Goal: Information Seeking & Learning: Learn about a topic

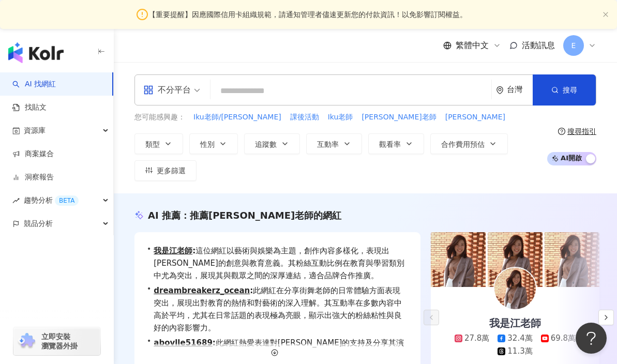
click at [233, 86] on input "search" at bounding box center [350, 91] width 272 height 20
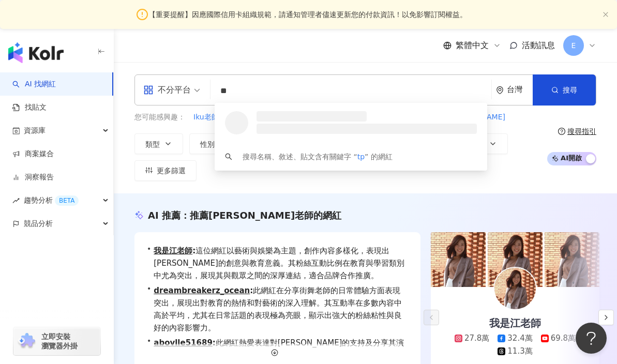
type input "*"
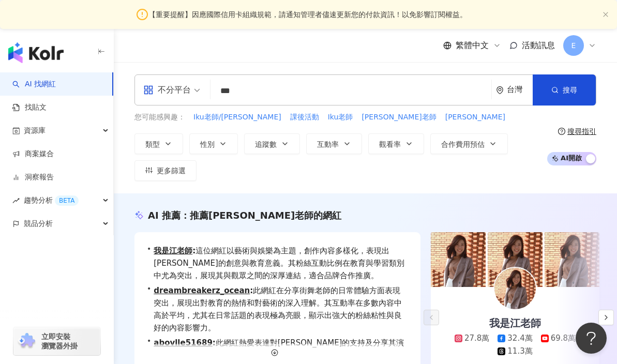
type input "***"
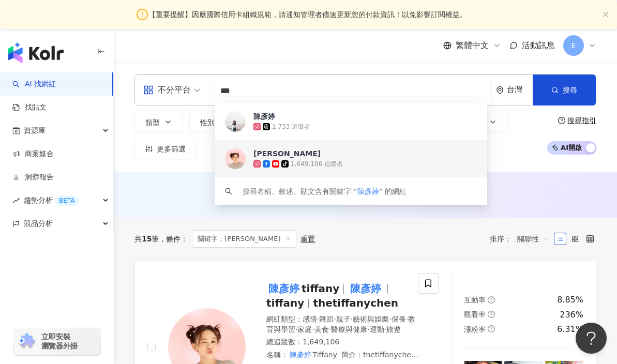
click at [302, 171] on div "[PERSON_NAME] tiktok-icon 1,649,106 追蹤者 找相似" at bounding box center [350, 158] width 272 height 37
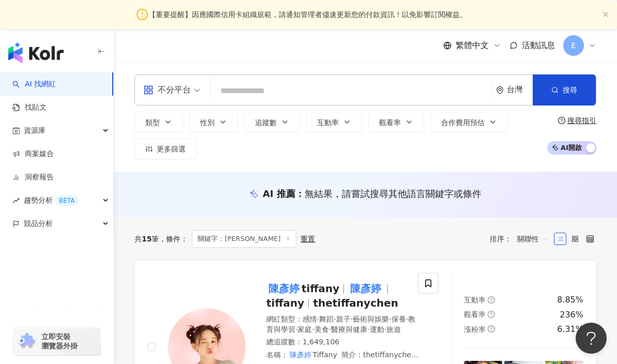
click at [237, 94] on input "search" at bounding box center [350, 91] width 272 height 20
type input "***"
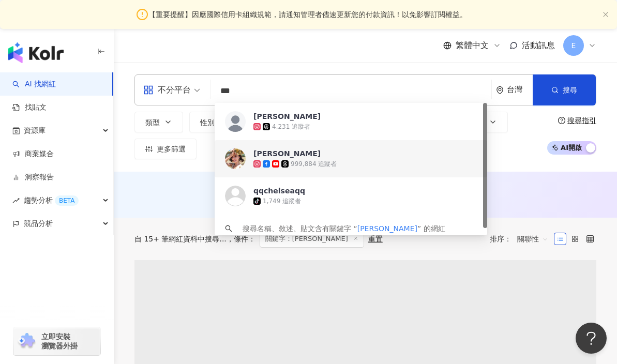
click at [364, 166] on div "999,884 追蹤者" at bounding box center [396, 164] width 287 height 10
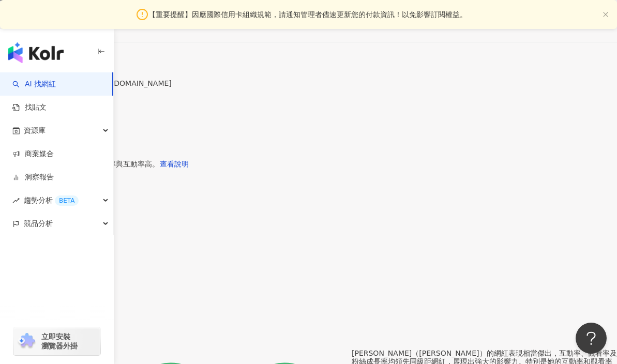
scroll to position [505, 0]
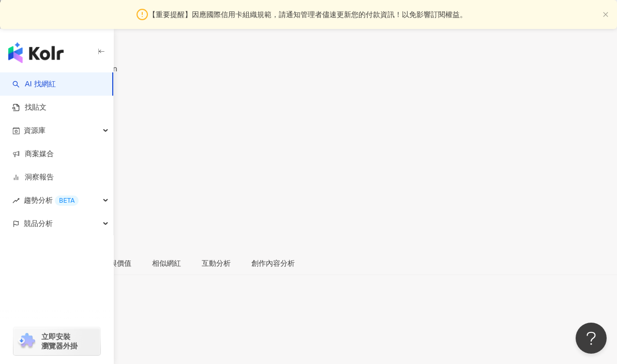
scroll to position [122, 0]
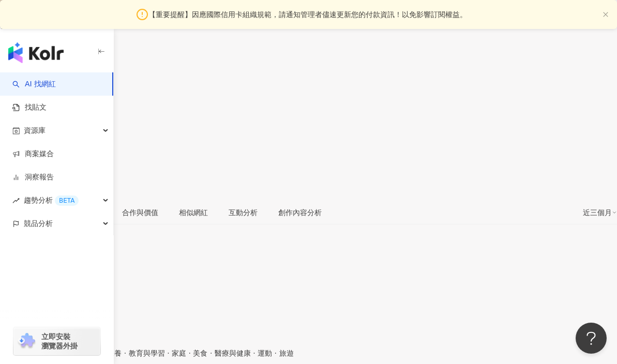
click at [56, 80] on link "AI 找網紅" at bounding box center [33, 84] width 43 height 10
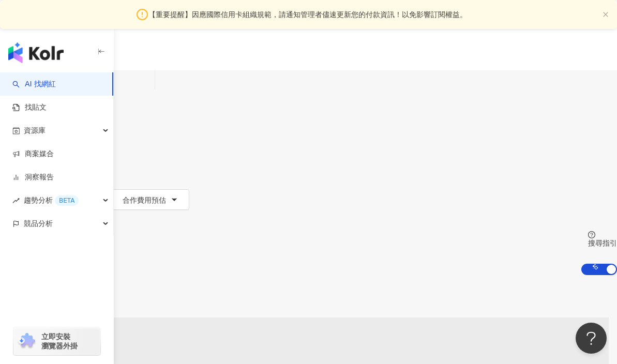
click at [150, 90] on input "search" at bounding box center [109, 80] width 84 height 20
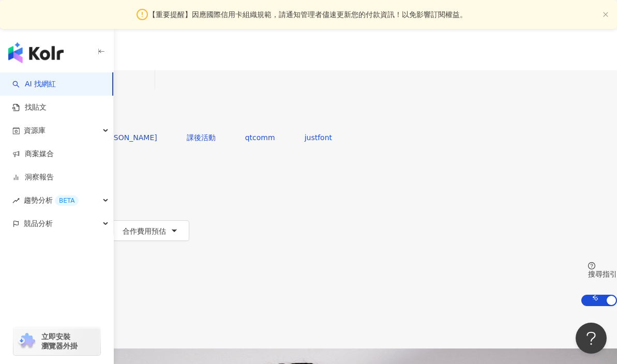
type input "*"
type input "**"
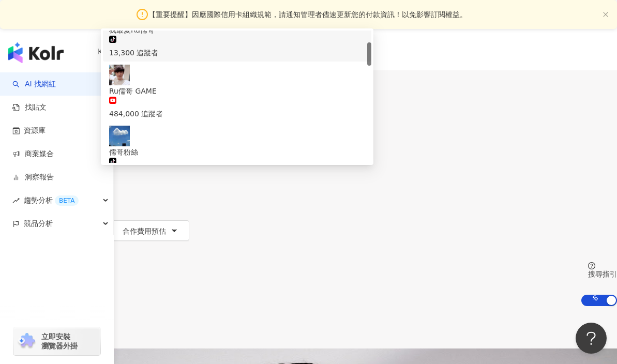
scroll to position [66, 0]
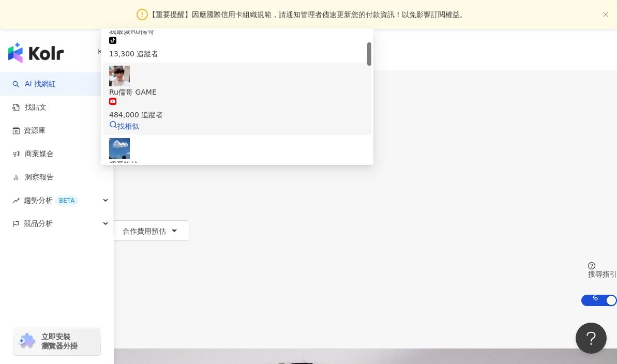
click at [328, 120] on div "484,000 追蹤者" at bounding box center [237, 109] width 256 height 23
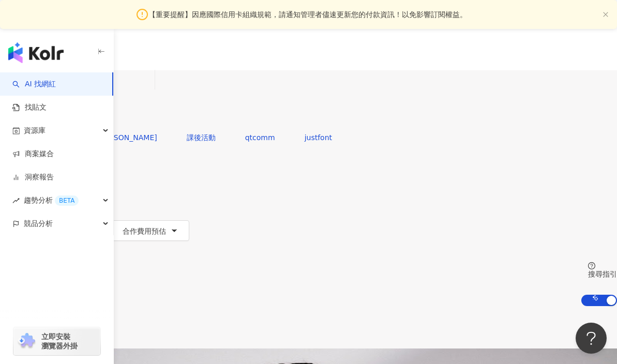
click at [150, 90] on input "search" at bounding box center [109, 80] width 84 height 20
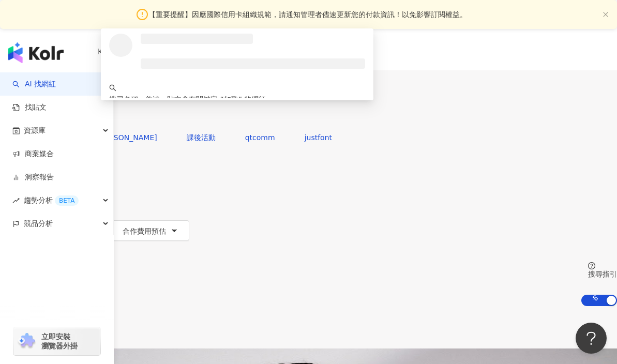
scroll to position [0, 0]
type input "*"
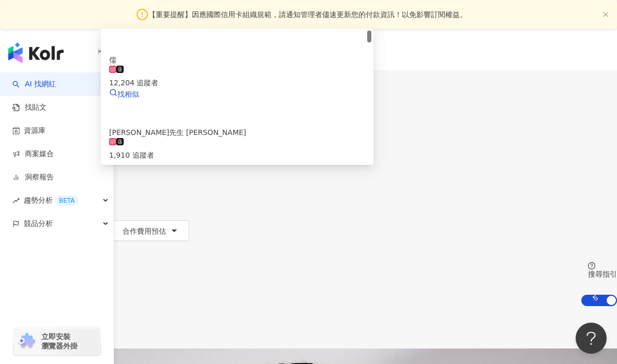
type input "**"
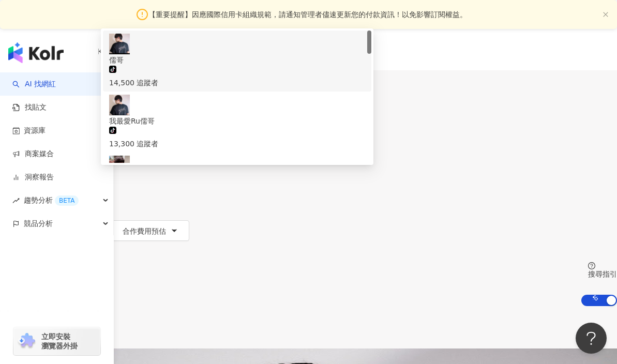
click at [357, 88] on div "tiktok-icon 14,500 追蹤者" at bounding box center [237, 77] width 256 height 23
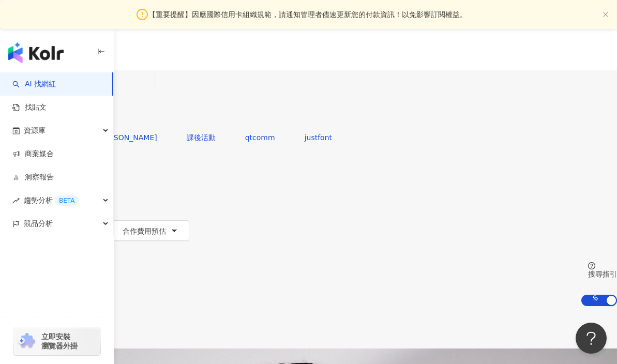
click at [150, 87] on input "search" at bounding box center [109, 80] width 84 height 20
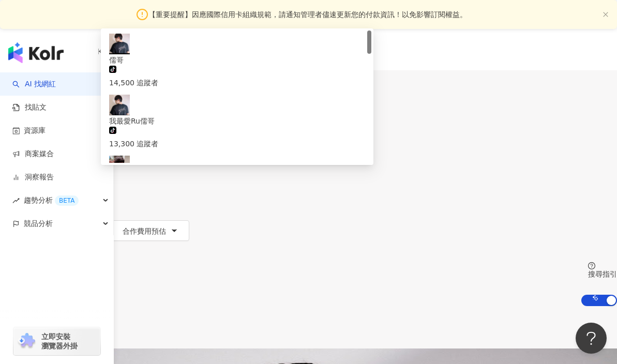
type input "**"
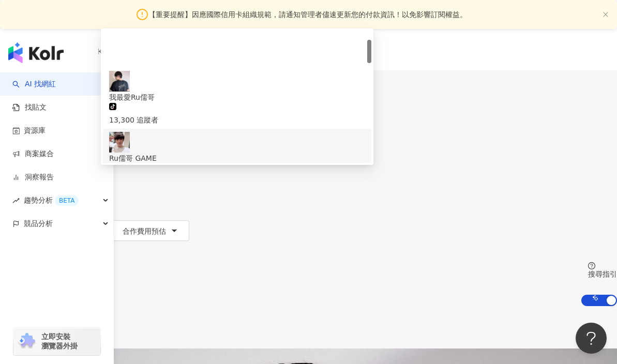
scroll to position [63, 0]
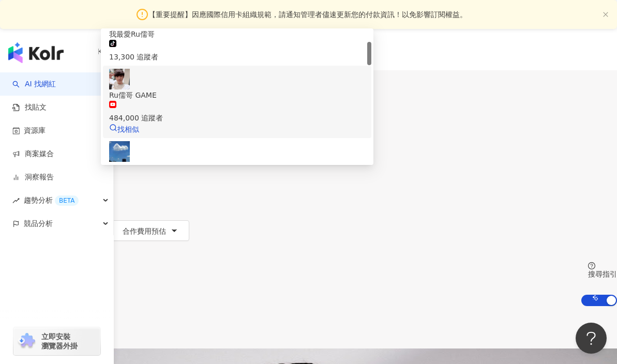
click at [326, 124] on div "484,000 追蹤者" at bounding box center [237, 112] width 256 height 23
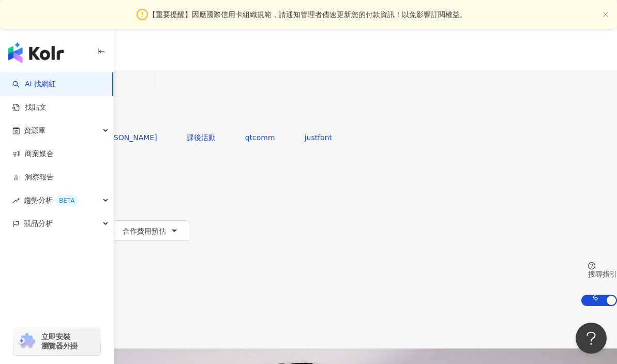
click at [150, 90] on input "search" at bounding box center [109, 80] width 84 height 20
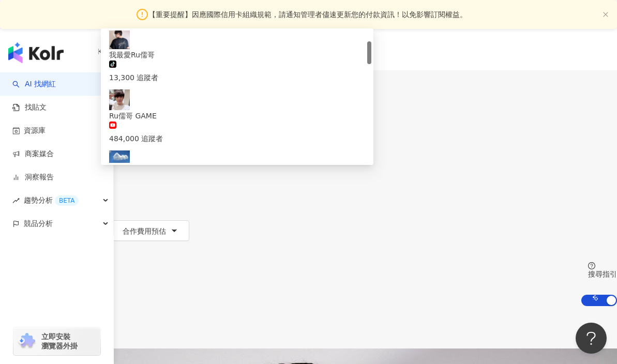
scroll to position [0, 0]
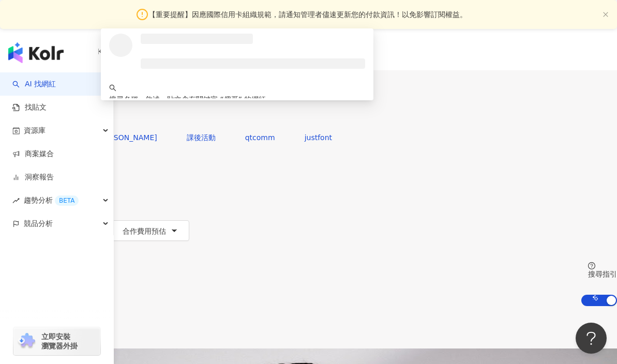
type input "**"
click at [37, 113] on span "搜尋" at bounding box center [29, 117] width 14 height 8
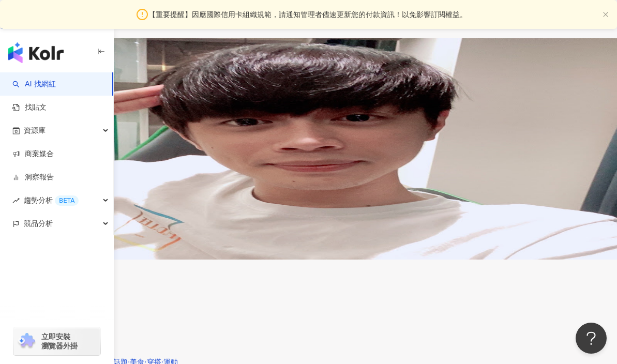
scroll to position [294, 0]
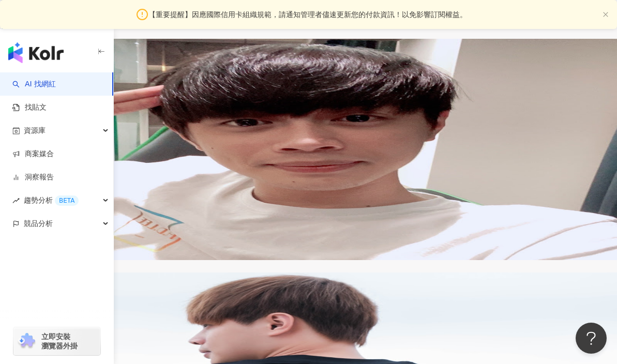
click at [71, 350] on span "ruge1222" at bounding box center [53, 354] width 35 height 8
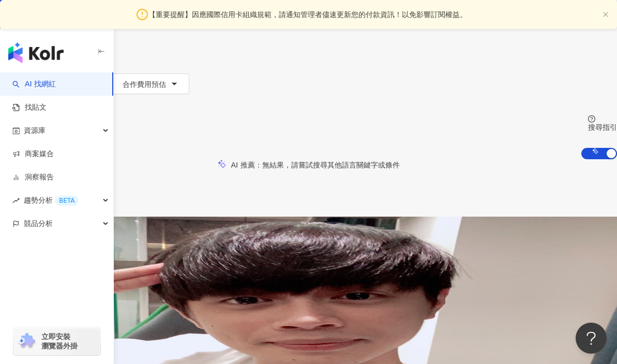
scroll to position [0, 0]
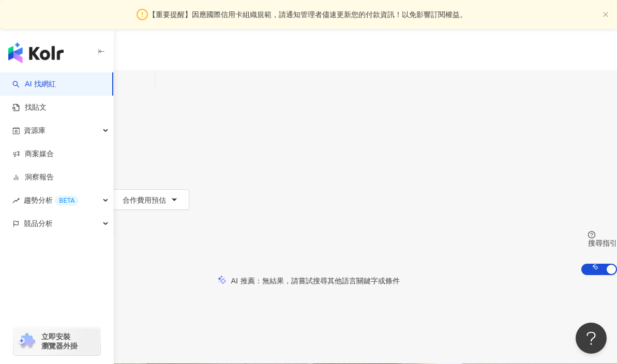
click at [28, 170] on icon at bounding box center [24, 173] width 7 height 7
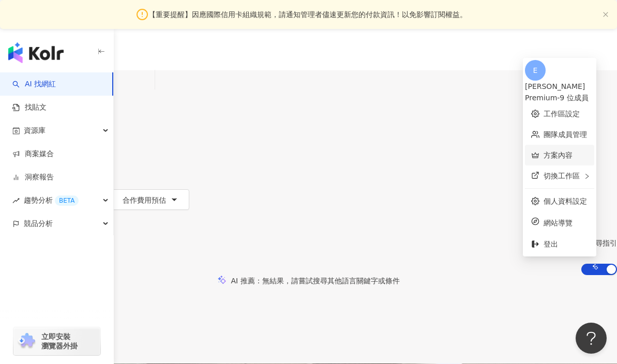
click at [545, 151] on link "方案內容" at bounding box center [557, 155] width 29 height 8
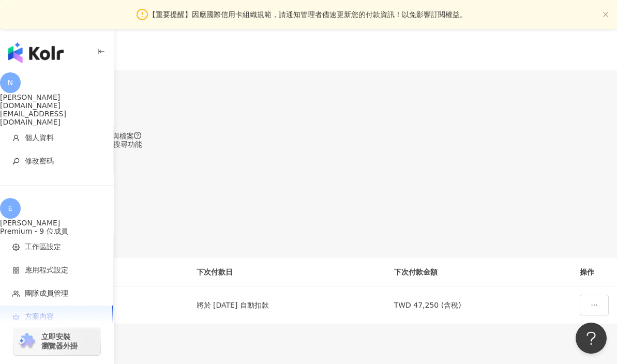
click at [102, 223] on span "查看解鎖紀錄" at bounding box center [79, 227] width 43 height 8
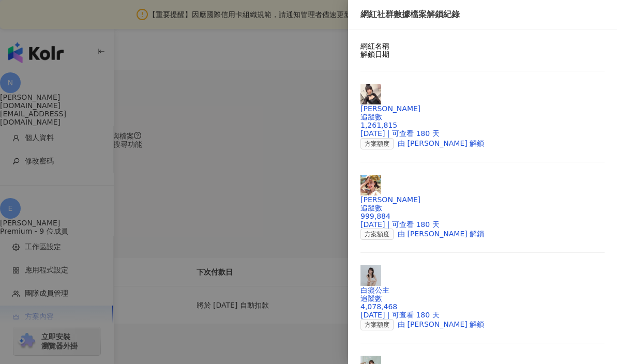
click at [327, 77] on div at bounding box center [308, 182] width 617 height 364
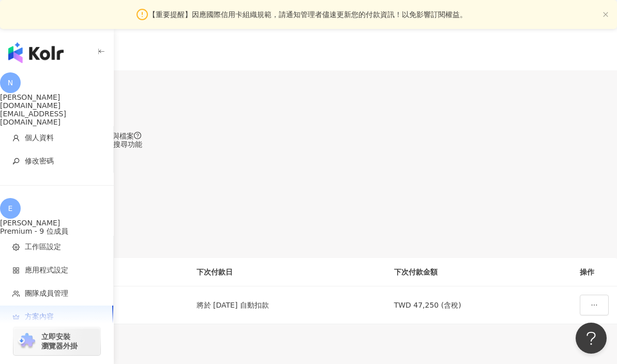
click at [102, 223] on span "查看解鎖紀錄" at bounding box center [79, 227] width 43 height 8
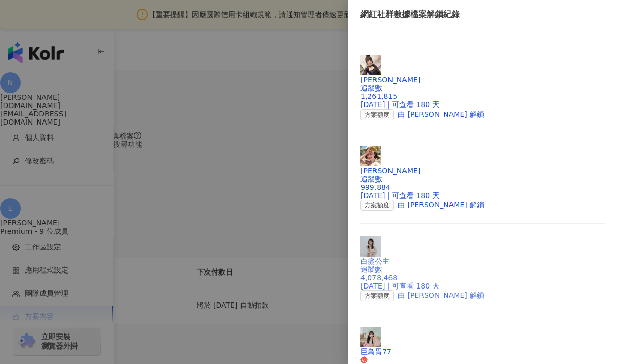
scroll to position [38, 0]
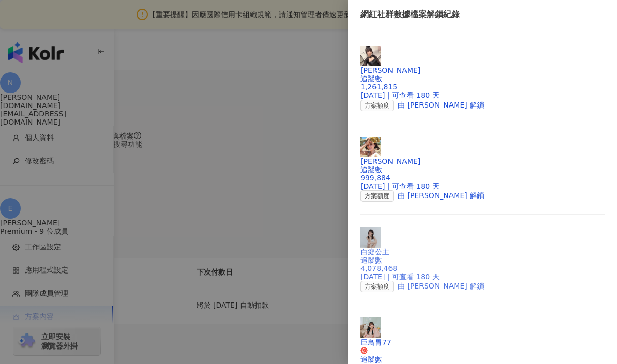
click at [456, 256] on div "追蹤數 4,078,468" at bounding box center [482, 264] width 244 height 17
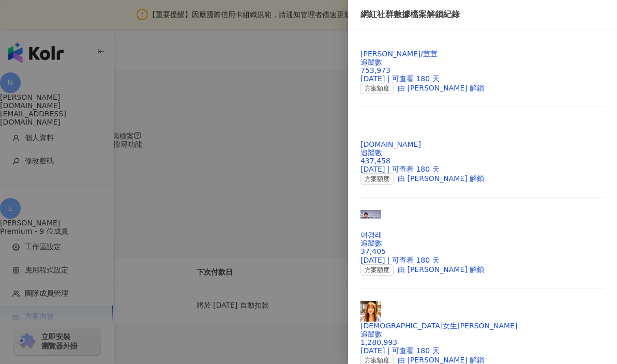
scroll to position [1112, 0]
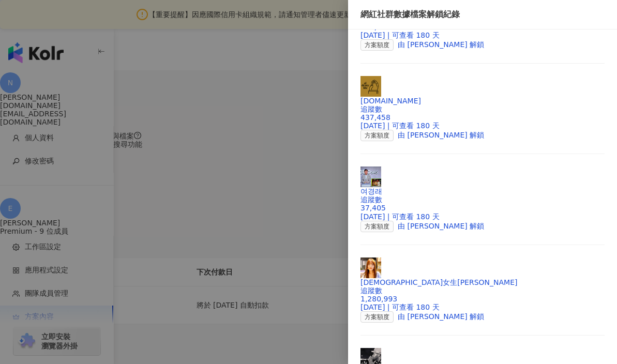
click at [289, 80] on div at bounding box center [308, 182] width 617 height 364
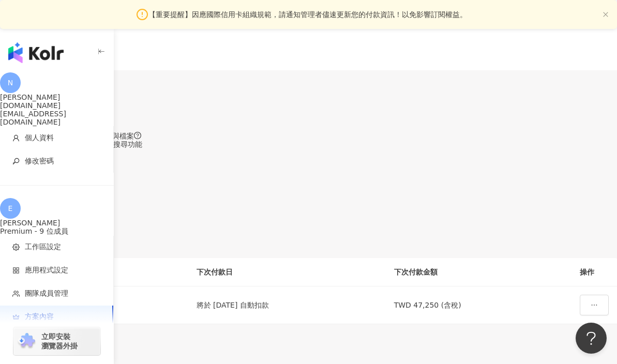
click at [81, 85] on input "search" at bounding box center [40, 93] width 81 height 17
type input "***"
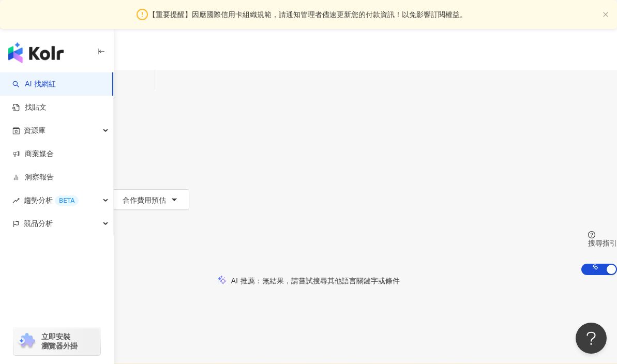
click at [150, 90] on input "***" at bounding box center [109, 80] width 84 height 20
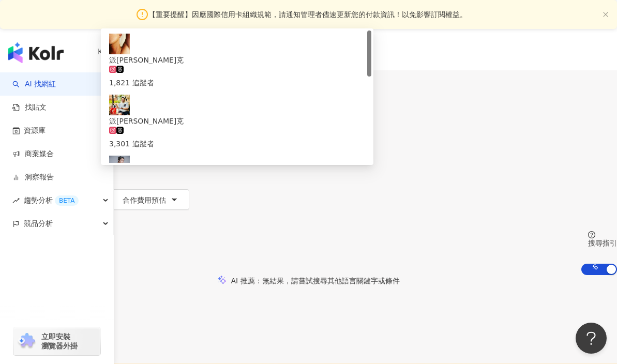
drag, startPoint x: 254, startPoint y: 88, endPoint x: 206, endPoint y: 88, distance: 47.5
click at [206, 88] on div "不分平台 *** 台灣 搜尋 a65f6627-3faf-4398-8efc-f99ba3dd2f79 派翠克 1,821 追蹤者 派翠克 3,301 追蹤者…" at bounding box center [308, 98] width 617 height 57
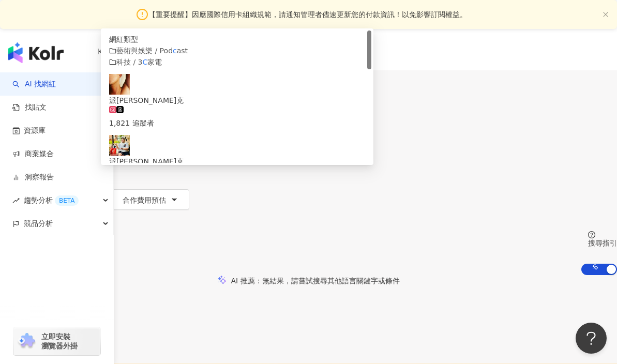
type input "*"
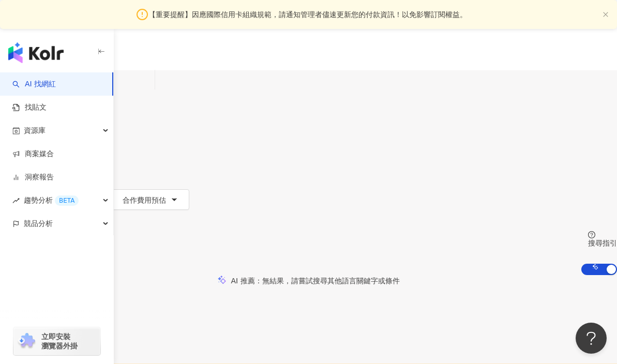
type input "****"
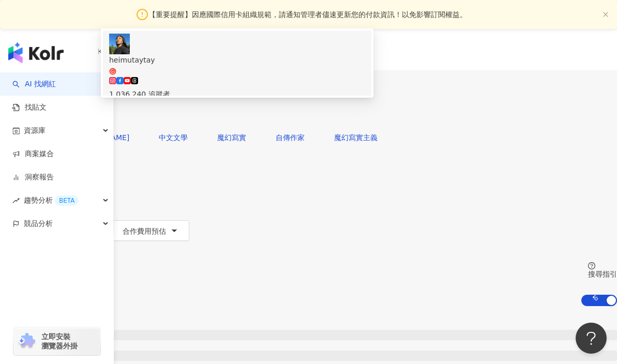
click at [365, 100] on div "1,036,240 追蹤者" at bounding box center [237, 88] width 256 height 23
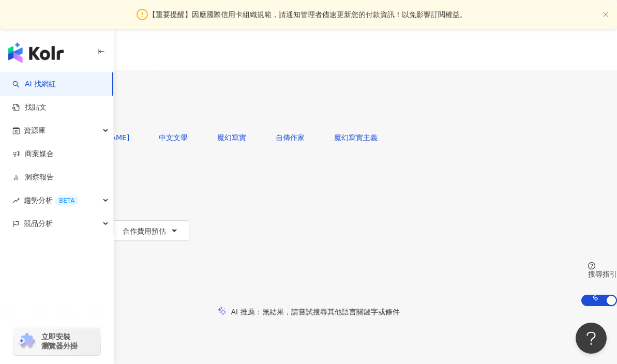
click at [251, 78] on div "不分平台 台灣 搜尋 44a9b426-799e-4a8f-adaa-cabea2c9e4ec heimutaytay 1,036,240 追蹤者 搜尋名稱、…" at bounding box center [308, 98] width 617 height 57
click at [150, 87] on input "search" at bounding box center [109, 80] width 84 height 20
type input "*"
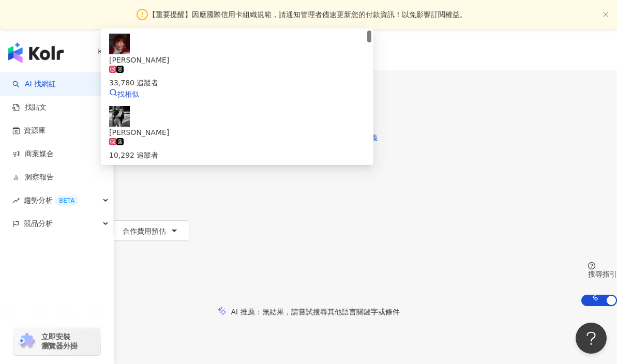
type input "***"
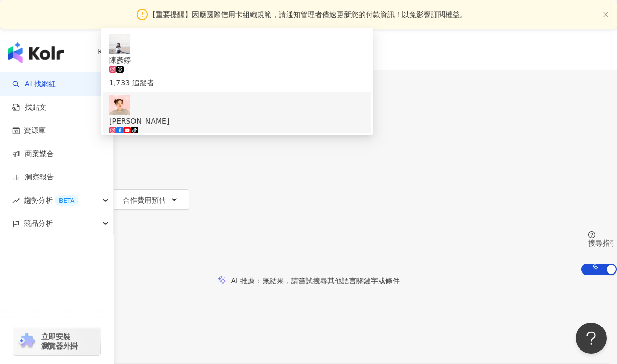
click at [320, 146] on div "陳彥婷 tiffany tiktok-icon 1,649,484 追蹤者 找相似" at bounding box center [237, 128] width 256 height 66
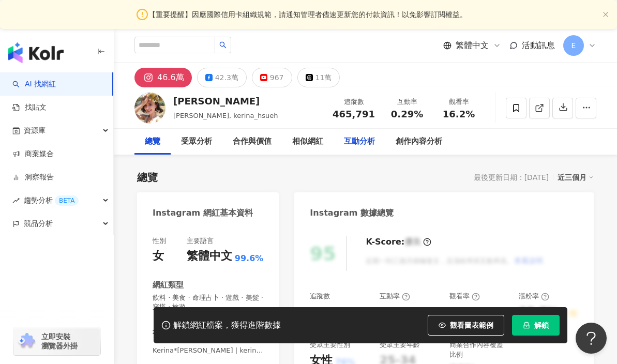
click at [344, 137] on div "互動分析" at bounding box center [359, 141] width 31 height 12
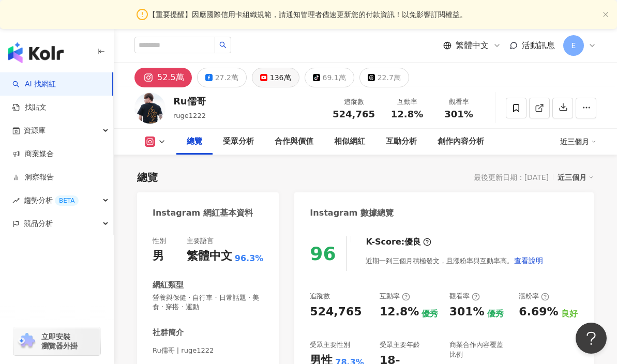
click at [277, 79] on div "136萬" at bounding box center [280, 77] width 21 height 14
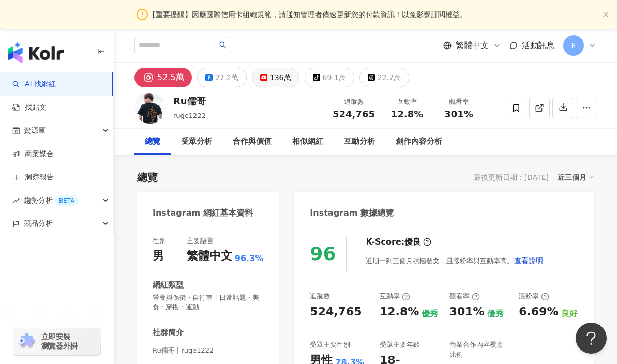
click at [272, 75] on div "136萬" at bounding box center [280, 77] width 21 height 14
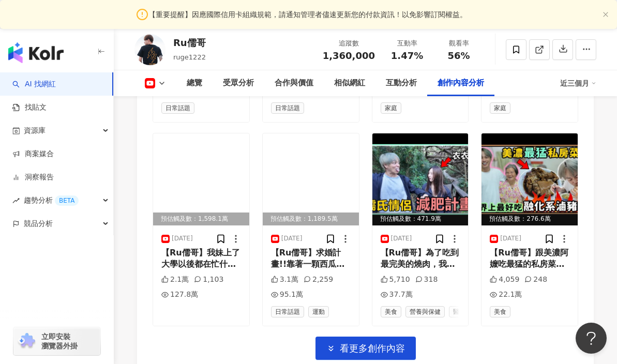
scroll to position [3390, 0]
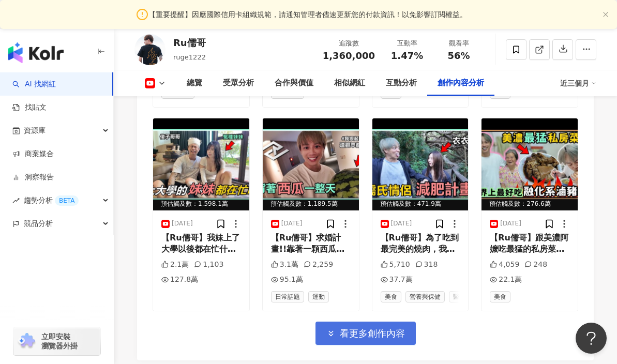
click at [343, 328] on span "看更多創作內容" at bounding box center [372, 333] width 65 height 11
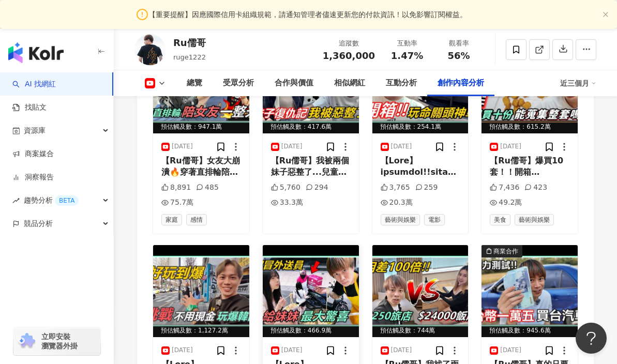
scroll to position [3726, 0]
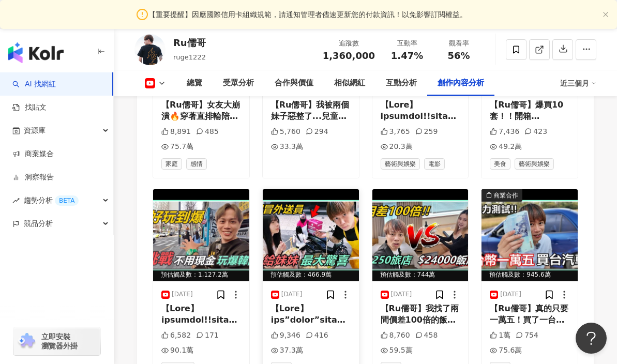
click at [335, 330] on div "9,346 416 37.3萬" at bounding box center [311, 342] width 80 height 25
click at [313, 303] on div at bounding box center [311, 314] width 80 height 23
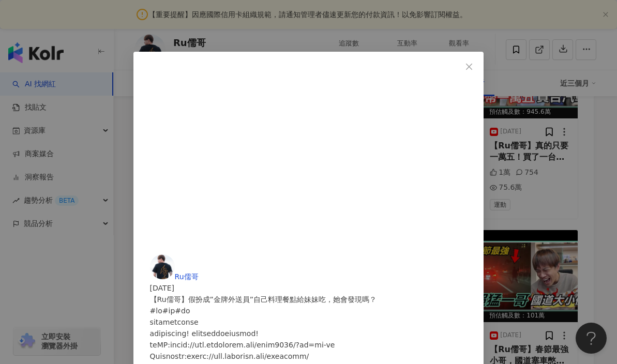
scroll to position [0, 0]
click at [473, 65] on icon "close" at bounding box center [469, 67] width 8 height 8
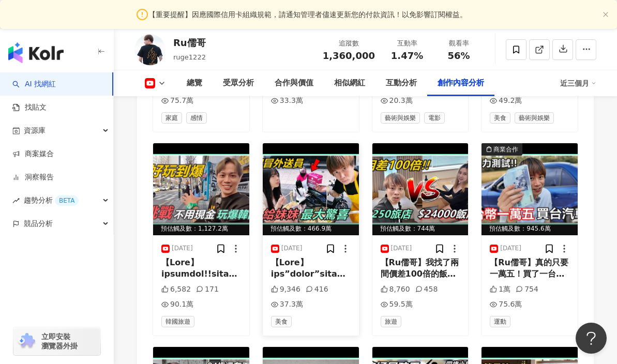
scroll to position [3755, 0]
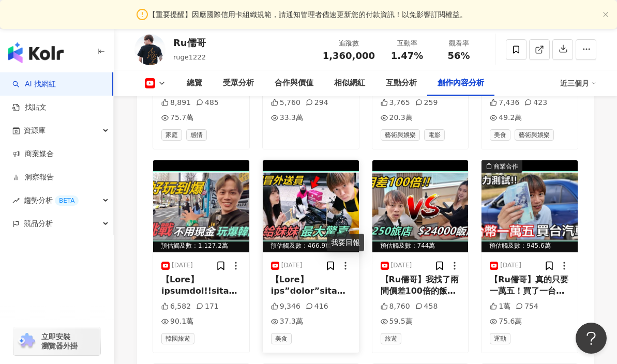
click at [346, 260] on icon at bounding box center [345, 265] width 10 height 10
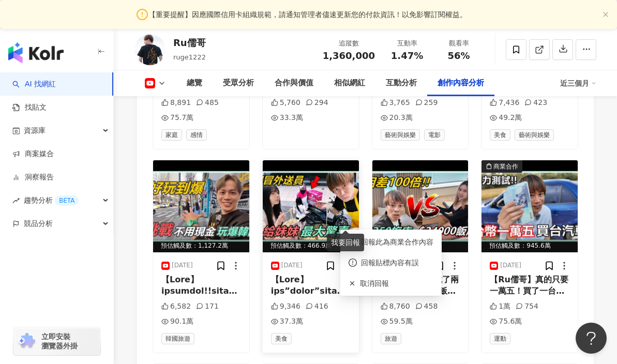
click at [346, 260] on icon at bounding box center [345, 265] width 10 height 10
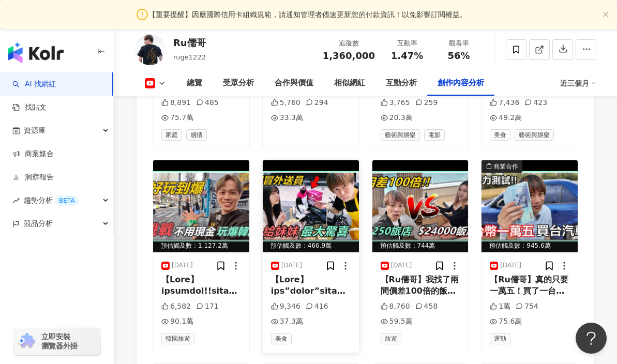
click at [341, 260] on icon at bounding box center [345, 265] width 10 height 10
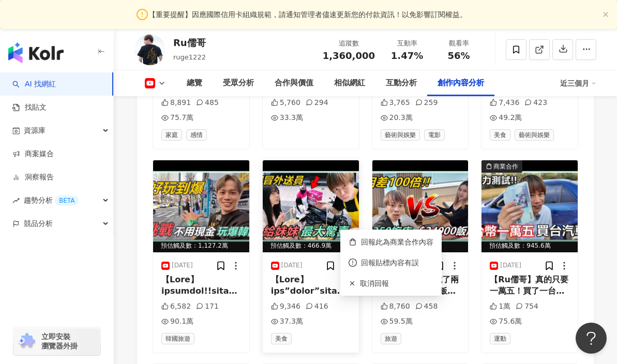
click at [319, 274] on div at bounding box center [311, 285] width 80 height 23
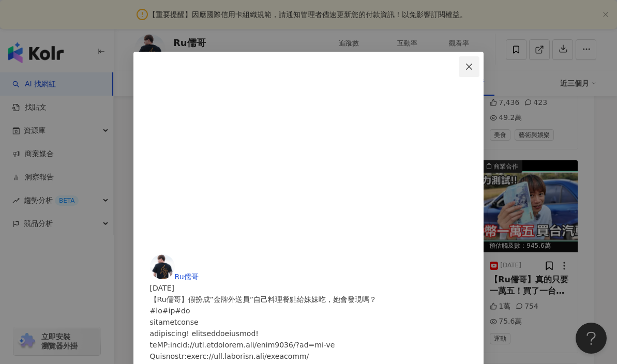
click at [479, 71] on button "Close" at bounding box center [468, 66] width 21 height 21
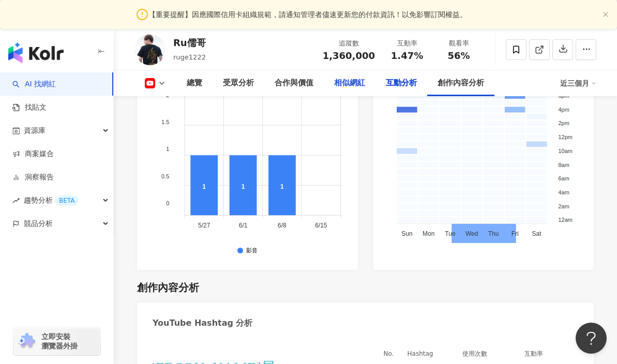
scroll to position [2425, 0]
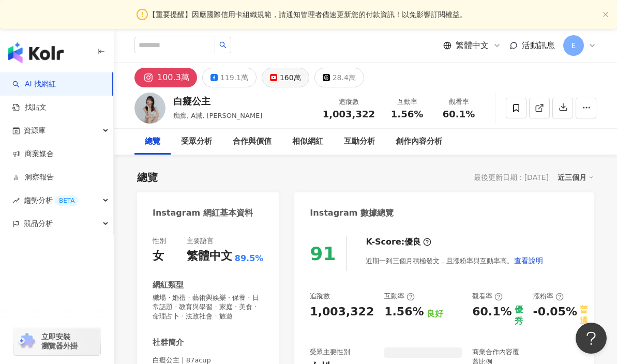
click at [280, 80] on div "160萬" at bounding box center [290, 77] width 21 height 14
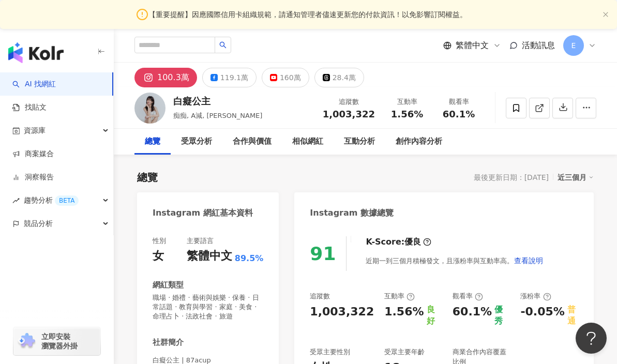
click at [282, 81] on div "160萬" at bounding box center [290, 77] width 21 height 14
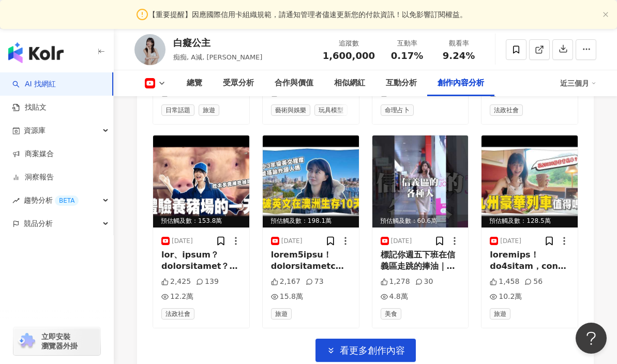
scroll to position [3395, 0]
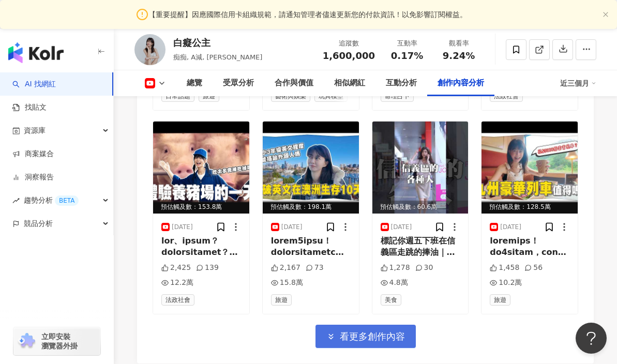
click at [351, 331] on span "看更多創作內容" at bounding box center [372, 336] width 65 height 11
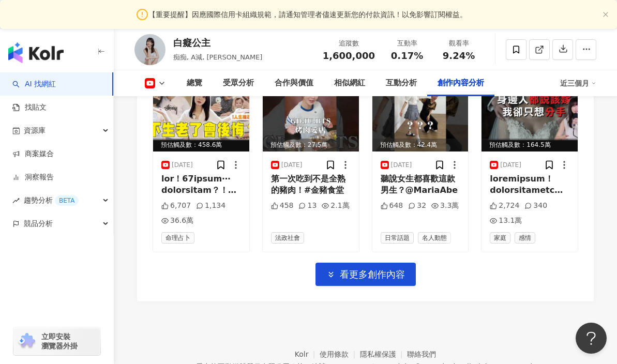
scroll to position [4086, 0]
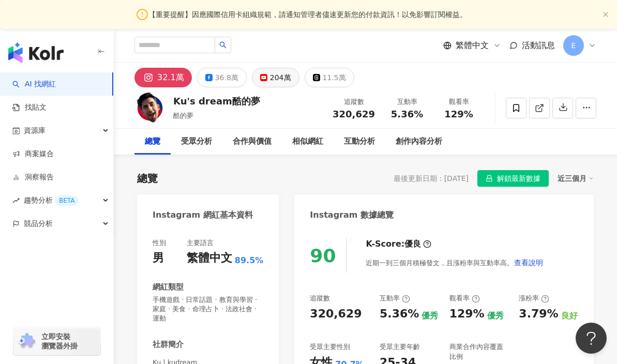
click at [263, 78] on icon at bounding box center [263, 77] width 7 height 7
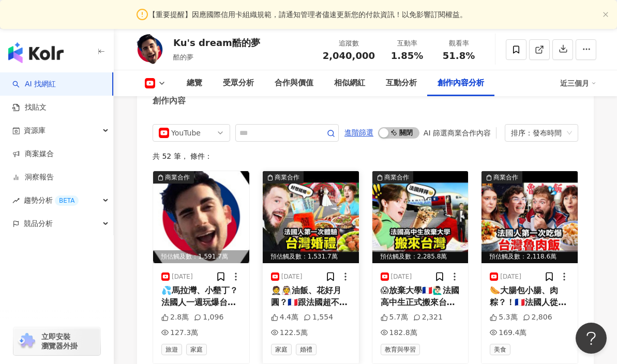
scroll to position [2953, 0]
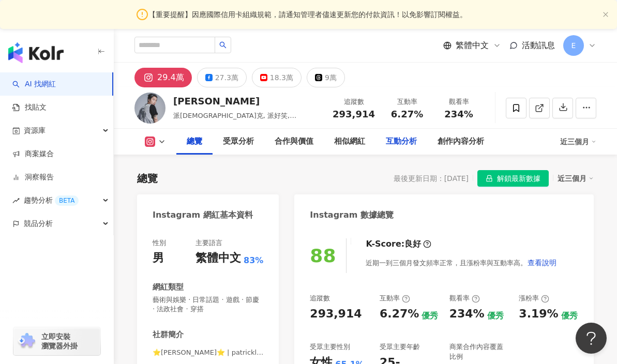
click at [401, 135] on div "互動分析" at bounding box center [401, 142] width 52 height 26
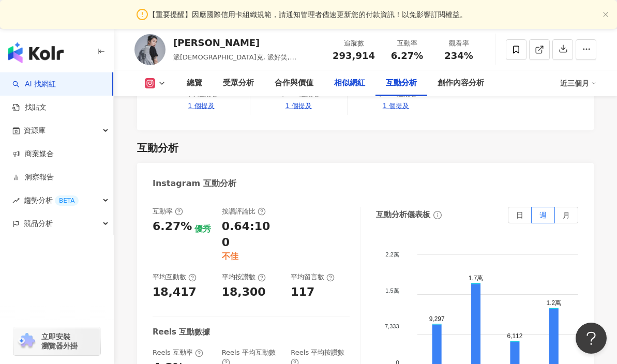
click at [343, 96] on div "相似網紅" at bounding box center [349, 83] width 52 height 26
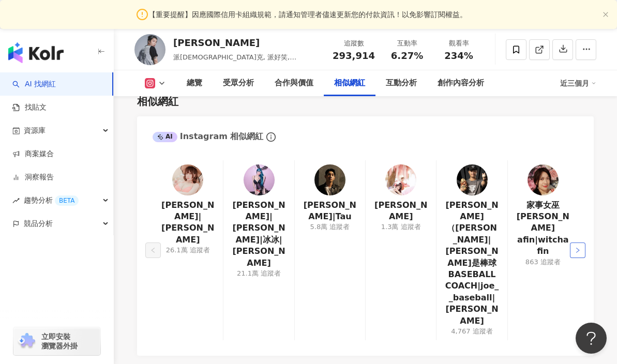
click at [576, 247] on icon "right" at bounding box center [577, 250] width 6 height 6
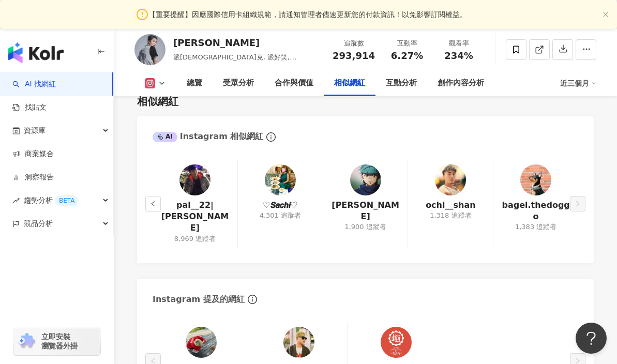
click at [581, 187] on div "pai__22|白曜誠 8,969 追蹤者 ♡𝙎𝙖𝙘𝙝𝙞♡ 4,301 追蹤者 章子剛 1,900 追蹤者 ochi__shan 1,318 追蹤者 bage…" at bounding box center [365, 206] width 456 height 113
click at [150, 201] on icon "left" at bounding box center [153, 204] width 6 height 6
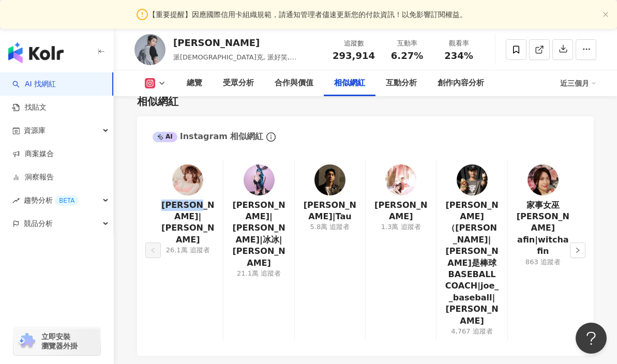
click at [150, 174] on div "Shiraga Yanko 小泱|小泱 26.1萬 追蹤者 Gina冰冰|Gina|冰冰|姬冰嫣 21.1萬 追蹤者 徐韜|Tau 5.8萬 追蹤者 林小蔓 …" at bounding box center [365, 253] width 456 height 206
click at [259, 258] on div "Gina冰冰|Gina|冰冰|姬冰嫣 21.1萬 追蹤者" at bounding box center [258, 250] width 71 height 180
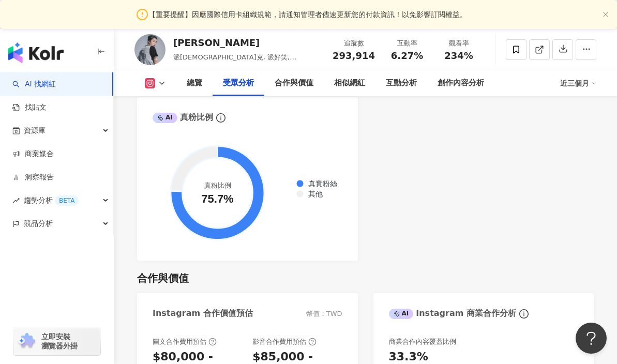
scroll to position [1303, 0]
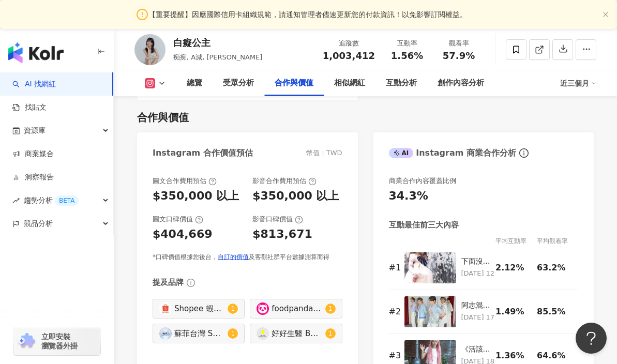
scroll to position [1516, 0]
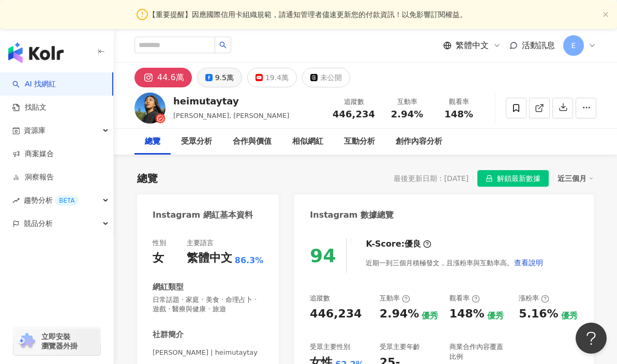
click at [221, 83] on div "9.5萬" at bounding box center [224, 77] width 19 height 14
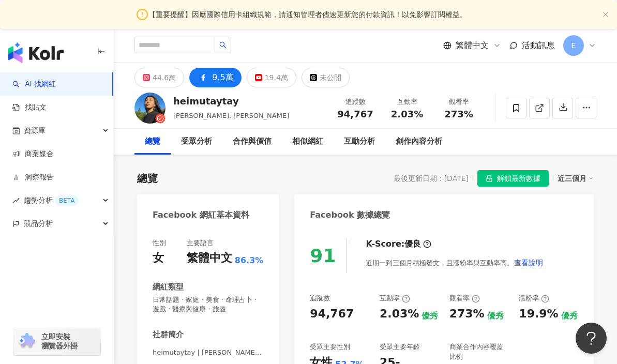
click at [221, 82] on div "9.5萬" at bounding box center [222, 77] width 21 height 14
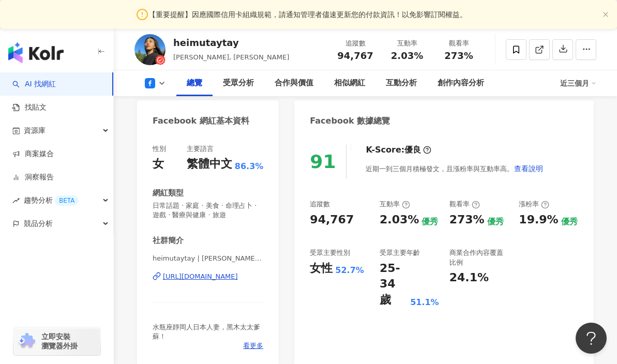
scroll to position [114, 0]
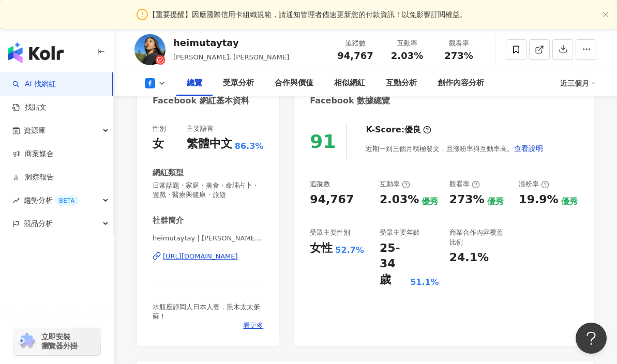
click at [198, 260] on div "https://www.facebook.com/111223428437292" at bounding box center [200, 256] width 75 height 9
click at [48, 89] on link "AI 找網紅" at bounding box center [33, 84] width 43 height 10
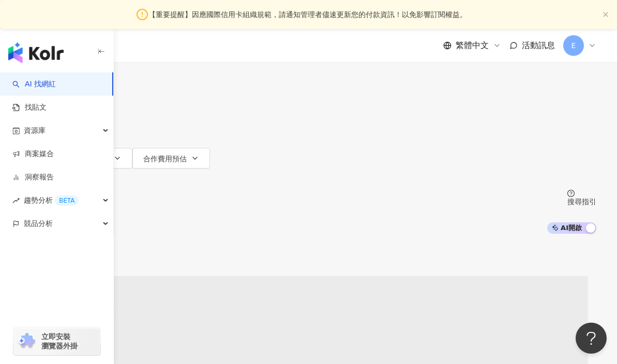
click at [171, 49] on input "search" at bounding box center [129, 39] width 84 height 20
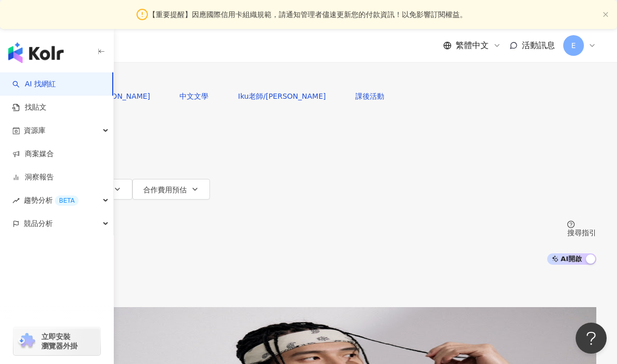
type input "*"
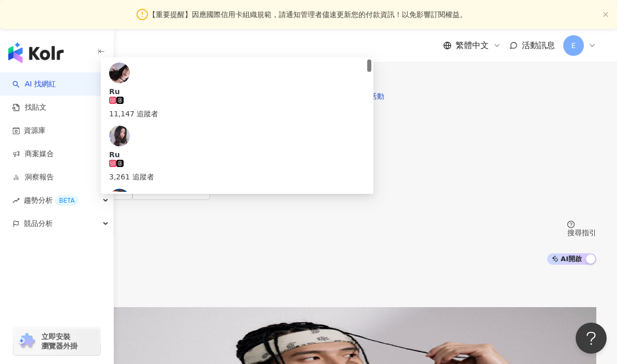
type input "*"
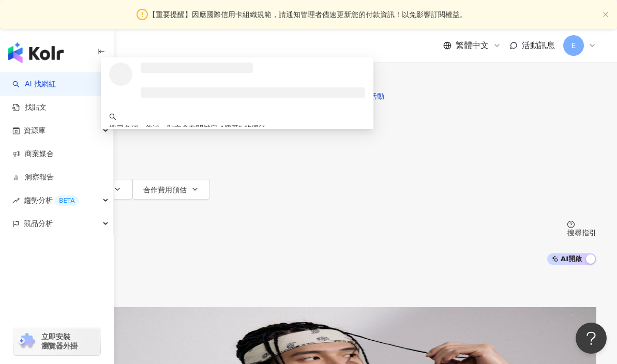
type input "**"
click at [68, 86] on button "搜尋" at bounding box center [45, 75] width 48 height 21
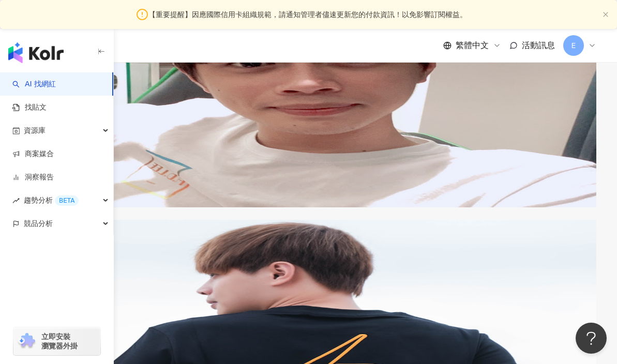
scroll to position [315, 0]
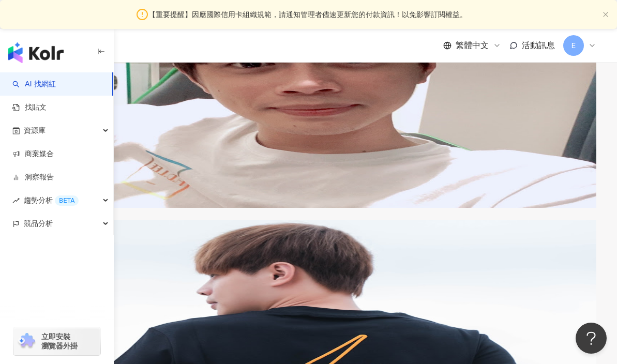
click at [119, 220] on img at bounding box center [80, 259] width 78 height 78
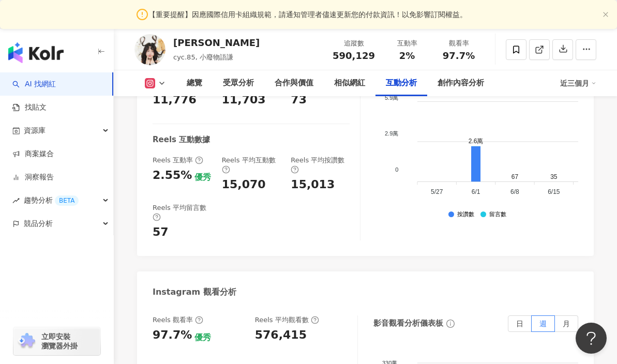
scroll to position [2369, 0]
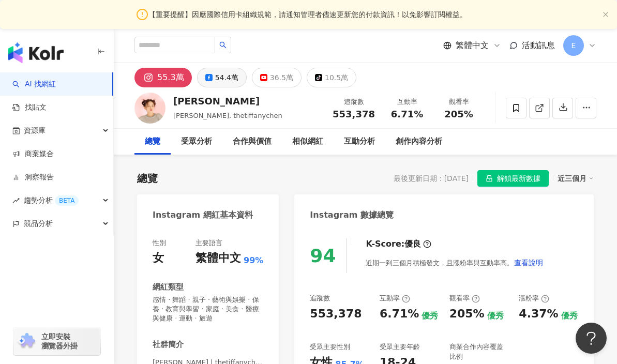
click at [229, 86] on button "54.4萬" at bounding box center [222, 78] width 50 height 20
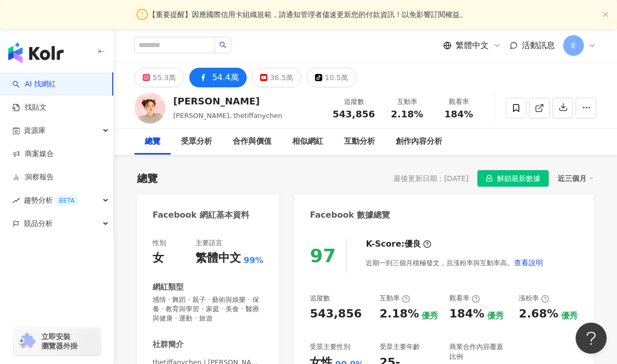
click at [198, 230] on div "性別 女 主要語言 繁體中文 99% 網紅類型 感情 · 舞蹈 · 親子 · 藝術與娛樂 · 保養 · 教育與學習 · 家庭 · 美食 · 醫療與健康 · 運…" at bounding box center [208, 353] width 142 height 251
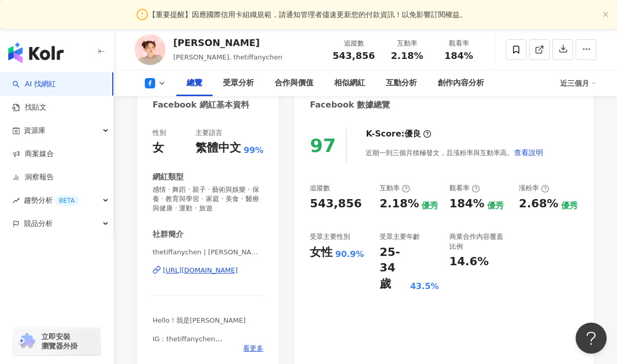
scroll to position [171, 0]
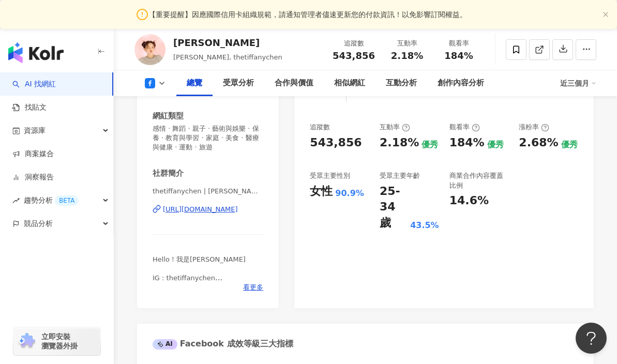
click at [209, 214] on div "thetiffanychen | 陳彥婷 Tiffany | thetiffanychen https://www.facebook.com/91609982…" at bounding box center [207, 217] width 111 height 60
click at [210, 210] on div "https://www.facebook.com/916099825197791" at bounding box center [200, 209] width 75 height 9
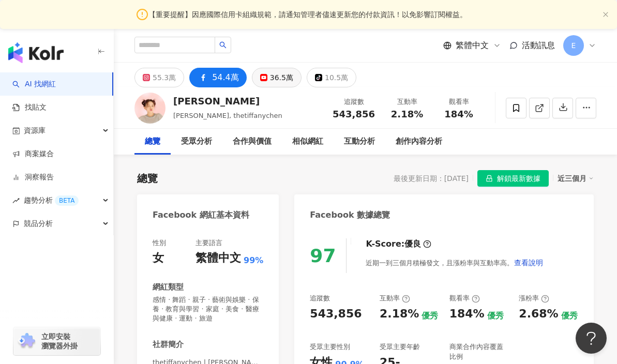
click at [270, 75] on div "36.5萬" at bounding box center [281, 77] width 23 height 14
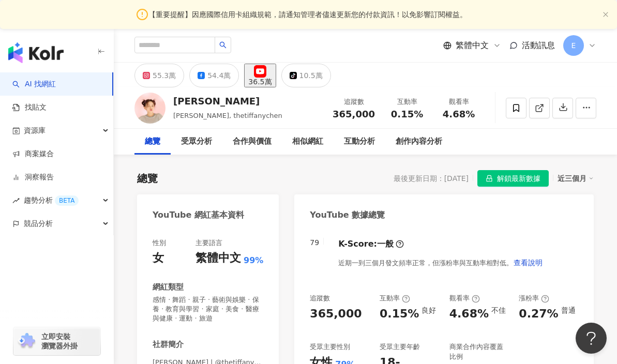
scroll to position [78, 0]
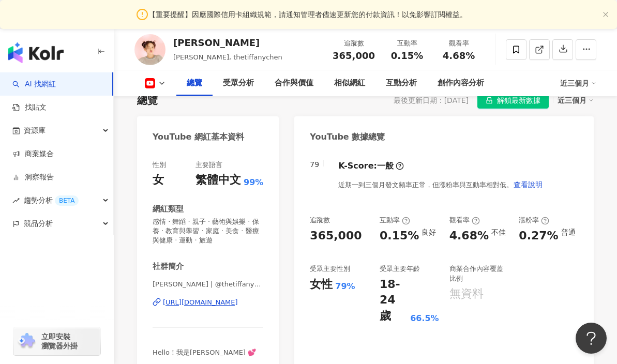
click at [210, 300] on div "https://www.youtube.com/channel/UC5g6Y9boEjLQEFCQckpNOnw" at bounding box center [200, 302] width 75 height 9
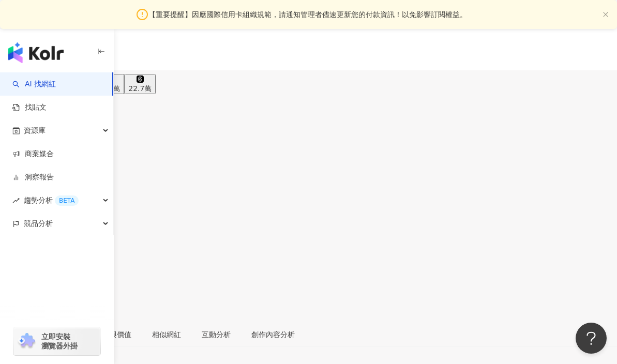
scroll to position [40, 0]
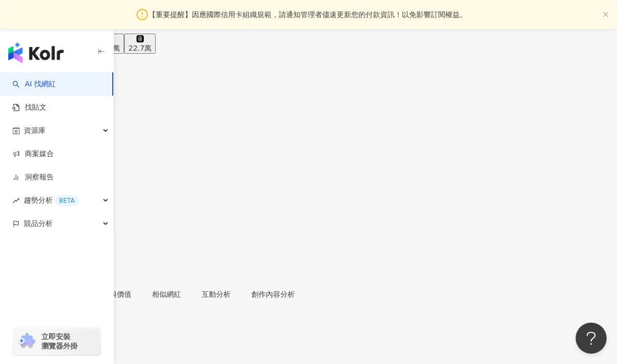
click at [63, 37] on button "27.2萬" at bounding box center [48, 44] width 32 height 20
